Goal: Check status: Check status

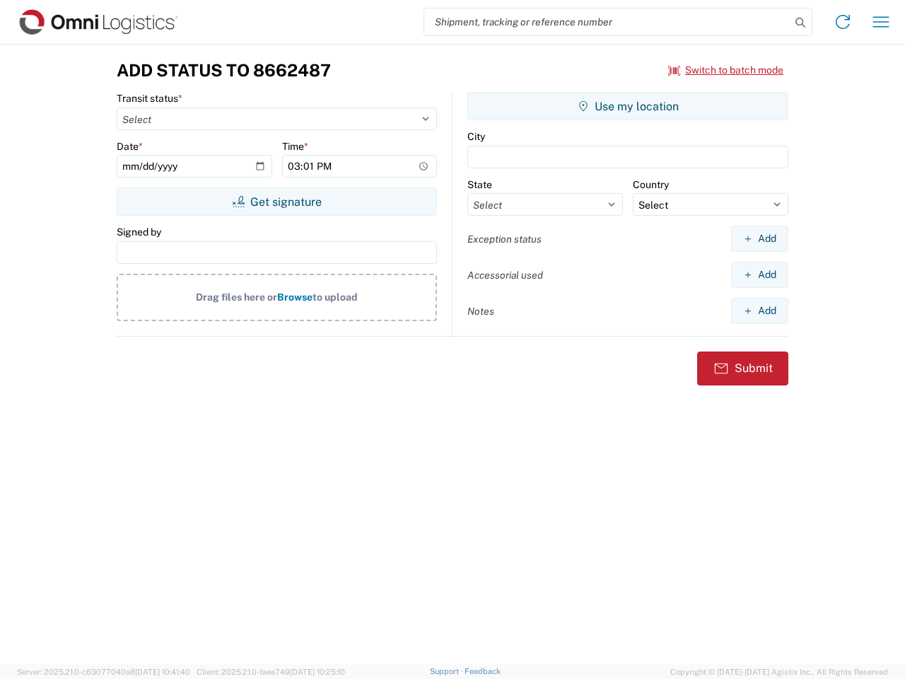
click at [607, 22] on input "search" at bounding box center [607, 21] width 366 height 27
click at [800, 23] on icon at bounding box center [800, 23] width 20 height 20
click at [843, 22] on icon at bounding box center [842, 22] width 23 height 23
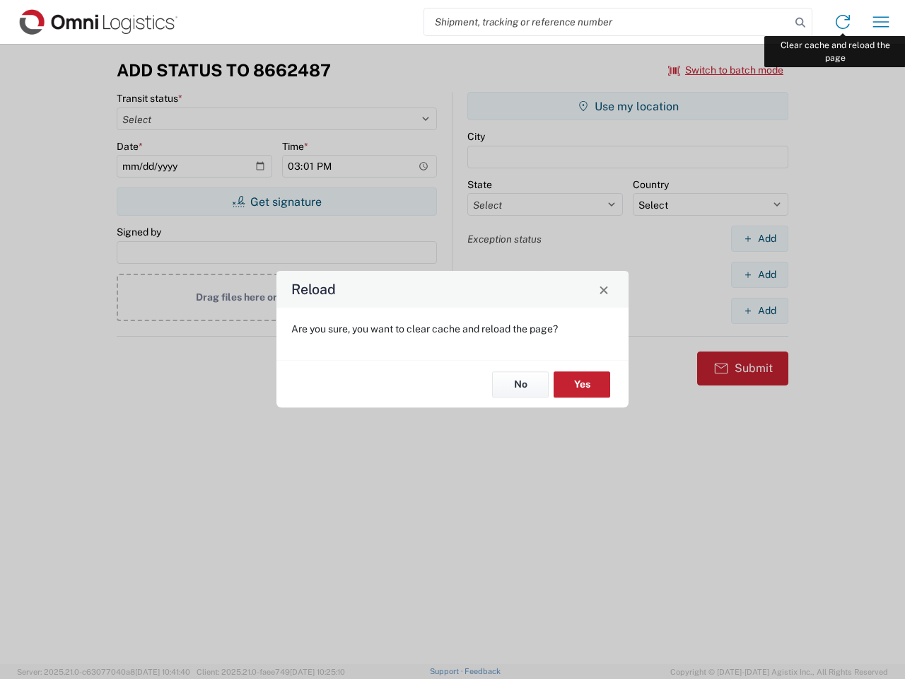
click at [881, 22] on div "Reload Are you sure, you want to clear cache and reload the page? No Yes" at bounding box center [452, 339] width 905 height 679
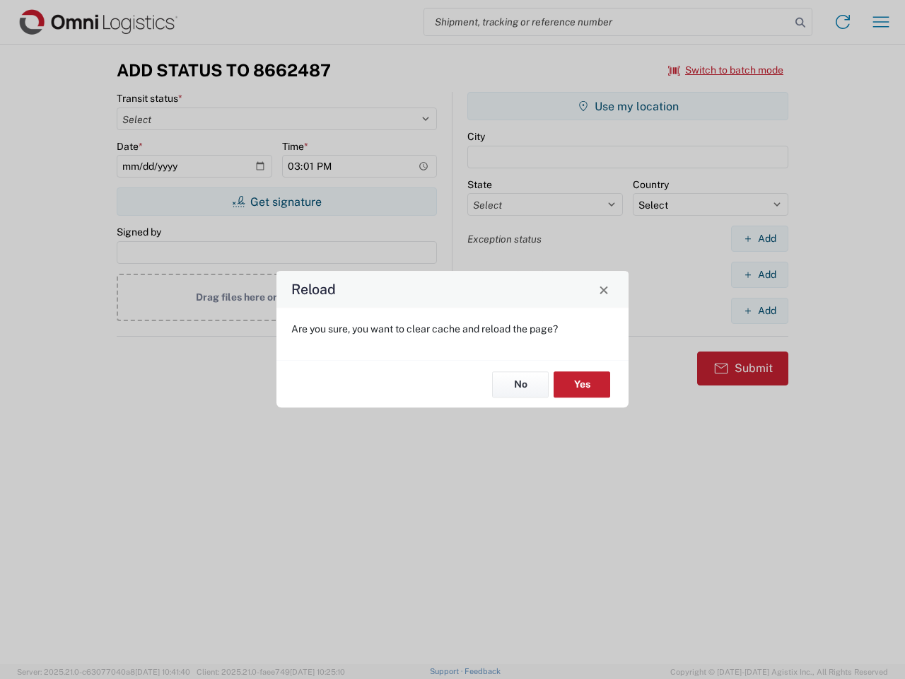
click at [726, 70] on div "Reload Are you sure, you want to clear cache and reload the page? No Yes" at bounding box center [452, 339] width 905 height 679
click at [276, 201] on div "Reload Are you sure, you want to clear cache and reload the page? No Yes" at bounding box center [452, 339] width 905 height 679
click at [628, 106] on div "Reload Are you sure, you want to clear cache and reload the page? No Yes" at bounding box center [452, 339] width 905 height 679
click at [759, 238] on div "Reload Are you sure, you want to clear cache and reload the page? No Yes" at bounding box center [452, 339] width 905 height 679
click at [759, 274] on div "Reload Are you sure, you want to clear cache and reload the page? No Yes" at bounding box center [452, 339] width 905 height 679
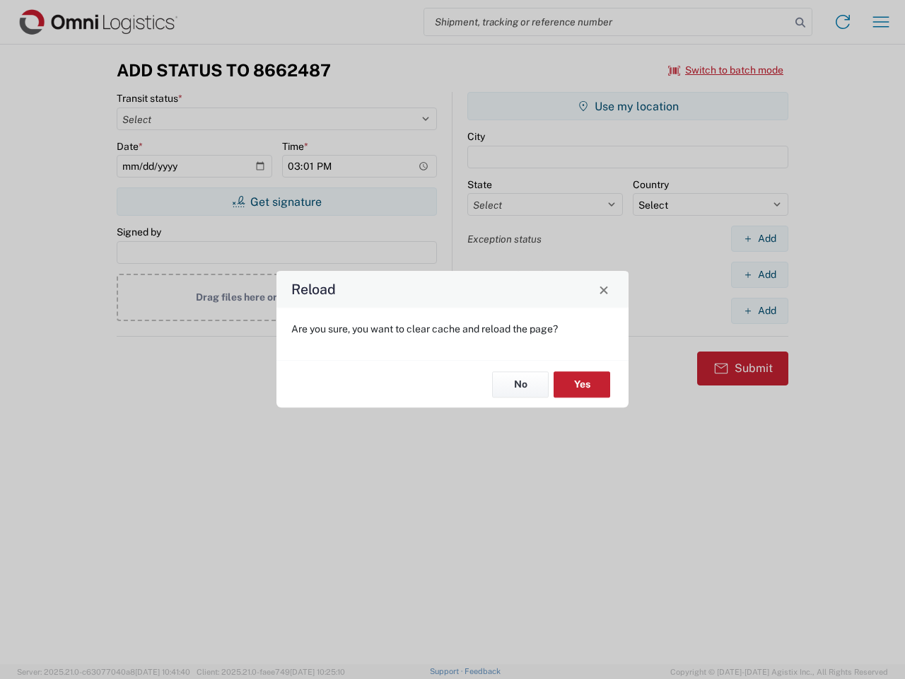
click at [759, 310] on div "Reload Are you sure, you want to clear cache and reload the page? No Yes" at bounding box center [452, 339] width 905 height 679
